Goal: Task Accomplishment & Management: Use online tool/utility

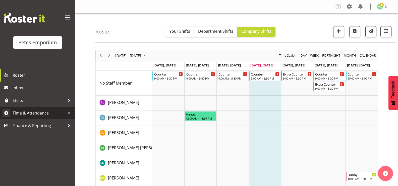
click at [28, 113] on span "Time & Attendance" at bounding box center [39, 113] width 53 height 8
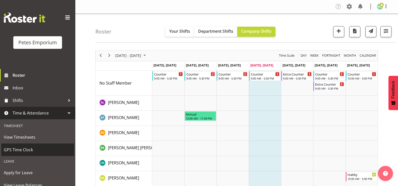
click at [18, 150] on span "GPS Time Clock" at bounding box center [38, 150] width 68 height 8
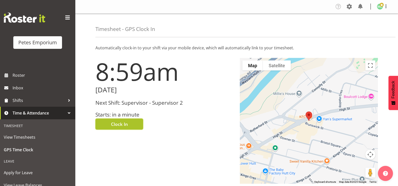
click at [115, 124] on span "Clock In" at bounding box center [119, 124] width 17 height 7
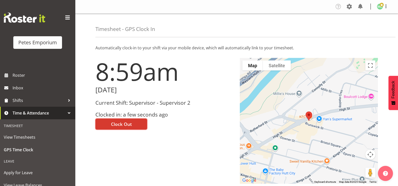
click at [381, 8] on img at bounding box center [380, 7] width 6 height 6
click at [375, 27] on link "Log Out" at bounding box center [365, 26] width 48 height 9
